Goal: Information Seeking & Learning: Understand process/instructions

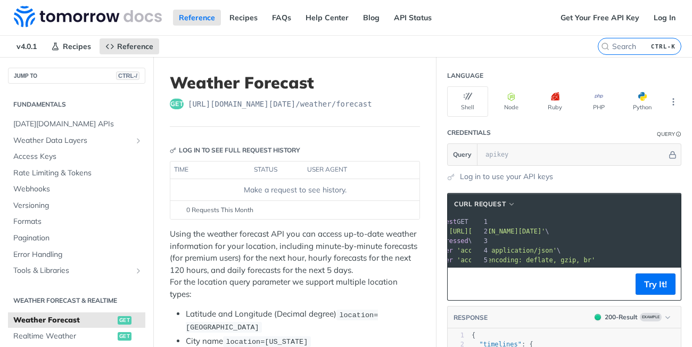
scroll to position [0, 88]
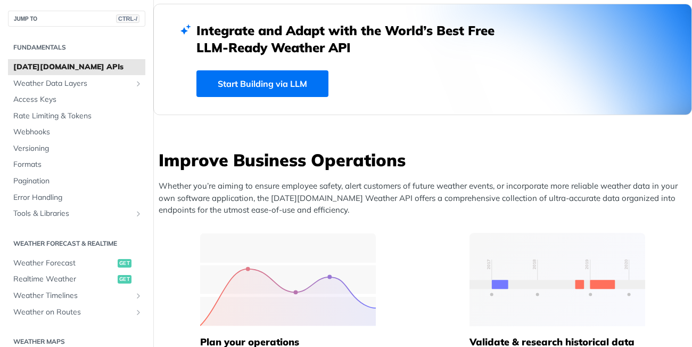
scroll to position [296, 0]
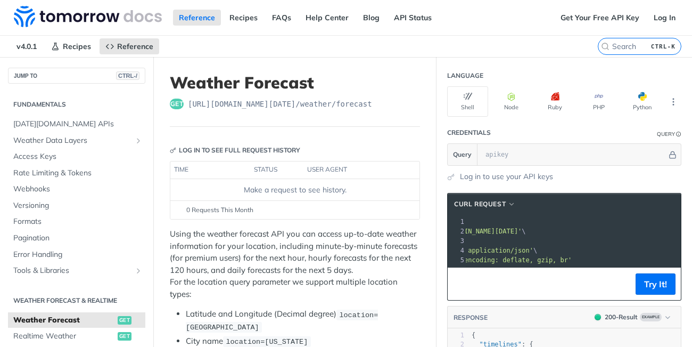
drag, startPoint x: 630, startPoint y: 231, endPoint x: 671, endPoint y: 232, distance: 41.0
click at [522, 232] on span "'https://api.tomorrow.io/v4/weather/forecast?location=new%20york'" at bounding box center [472, 230] width 100 height 7
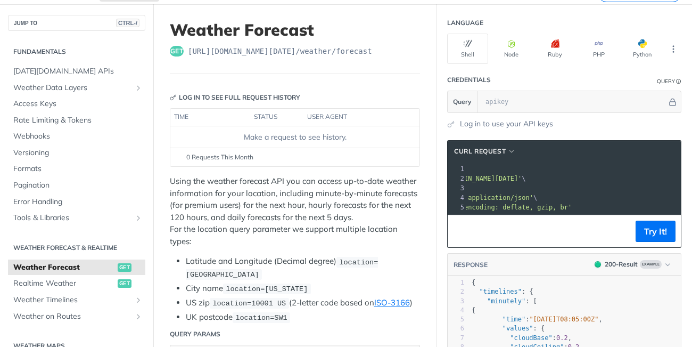
scroll to position [66, 0]
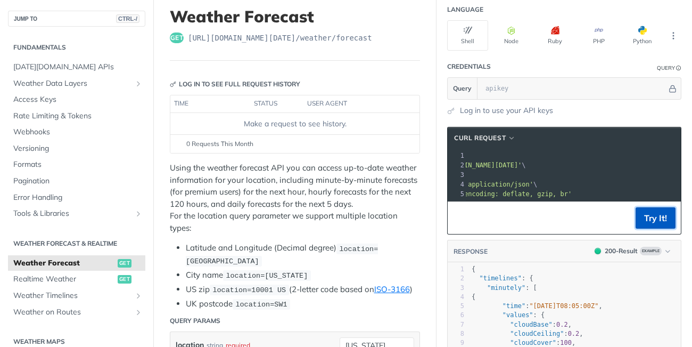
click at [661, 224] on button "Try It!" at bounding box center [656, 217] width 40 height 21
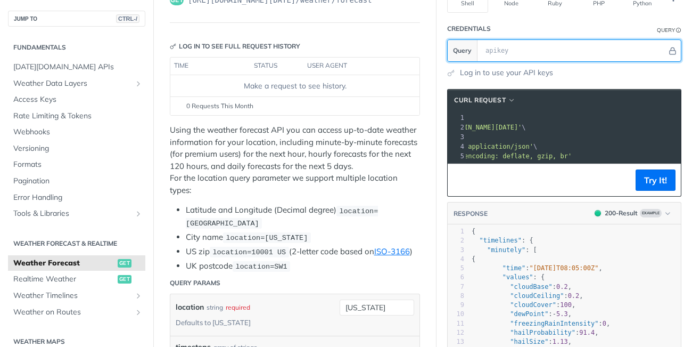
scroll to position [103, 0]
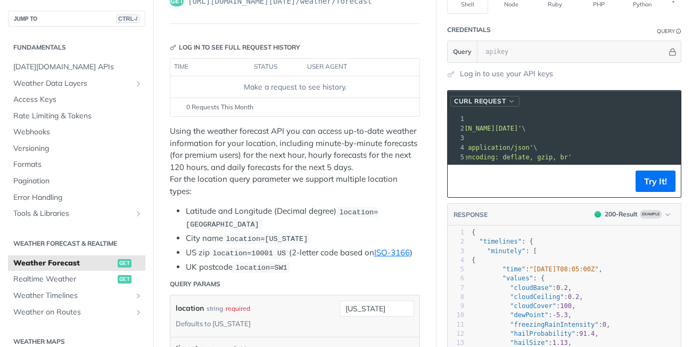
click at [506, 97] on span "cURL Request" at bounding box center [480, 101] width 52 height 10
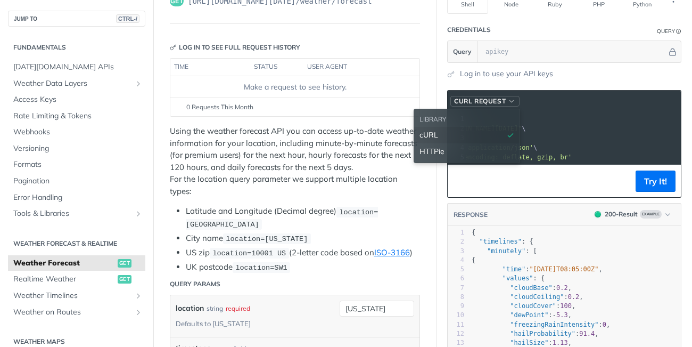
click at [506, 97] on span "cURL Request" at bounding box center [480, 101] width 52 height 10
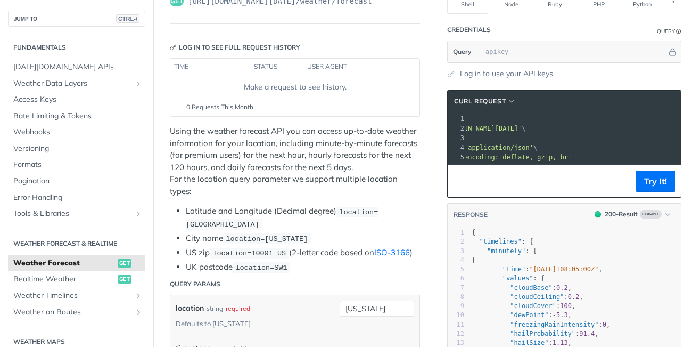
click at [581, 156] on pre "--header 'accept-encoding: deflate, gzip, br'" at bounding box center [530, 157] width 304 height 10
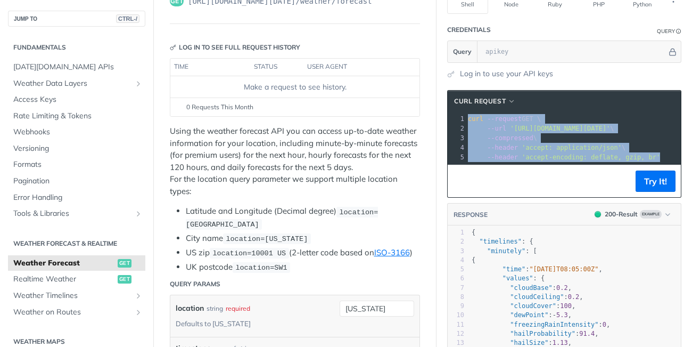
drag, startPoint x: 467, startPoint y: 118, endPoint x: 684, endPoint y: 160, distance: 221.8
click at [684, 160] on section "cURL Request xxxxxxxxxx 1 curl --request GET \ 2 --url 'https://api.tomorrow.io…" at bounding box center [565, 252] width 256 height 347
copy div "curl --request GET \ 2 --url 'https://api.tomorrow.io/v4/weather/forecast?locat…"
